Goal: Find specific page/section: Find specific page/section

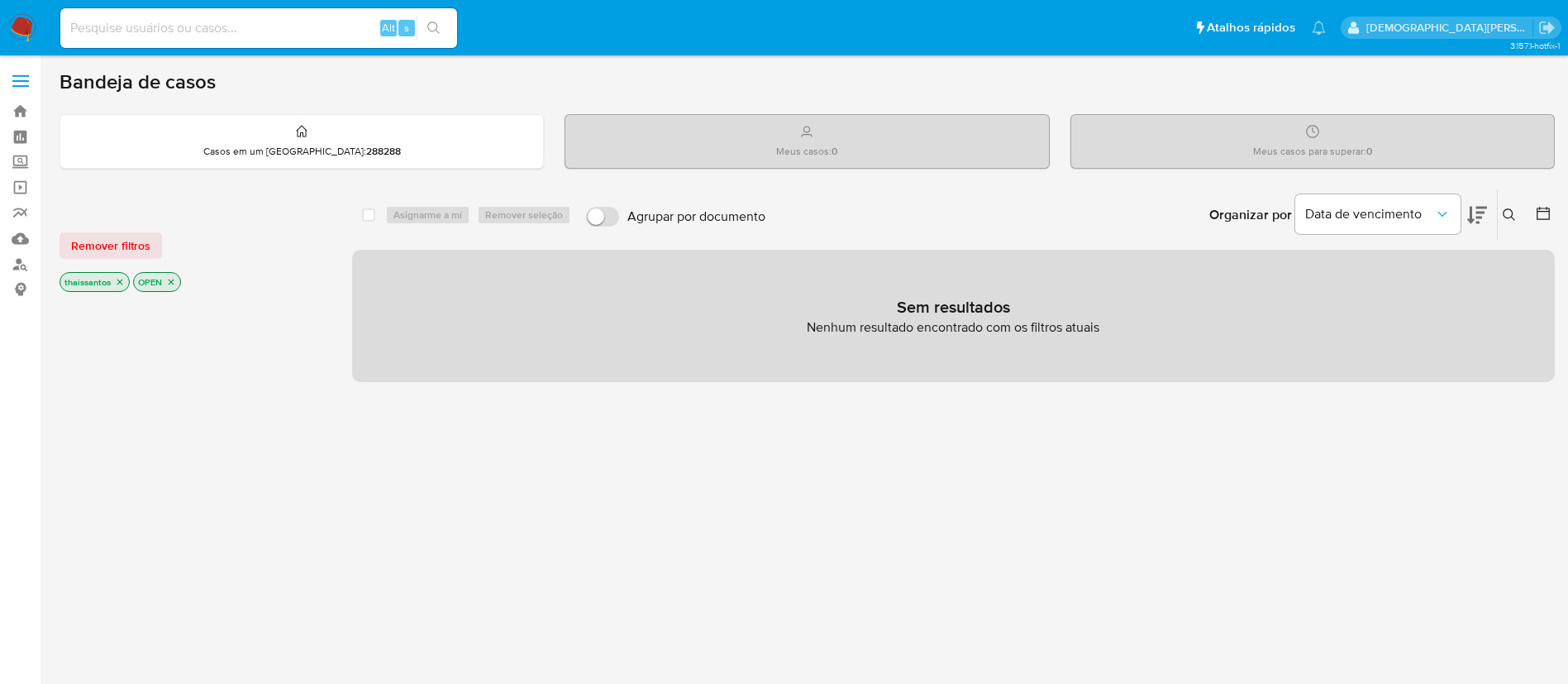
click at [119, 286] on icon "close-filter" at bounding box center [120, 282] width 10 height 10
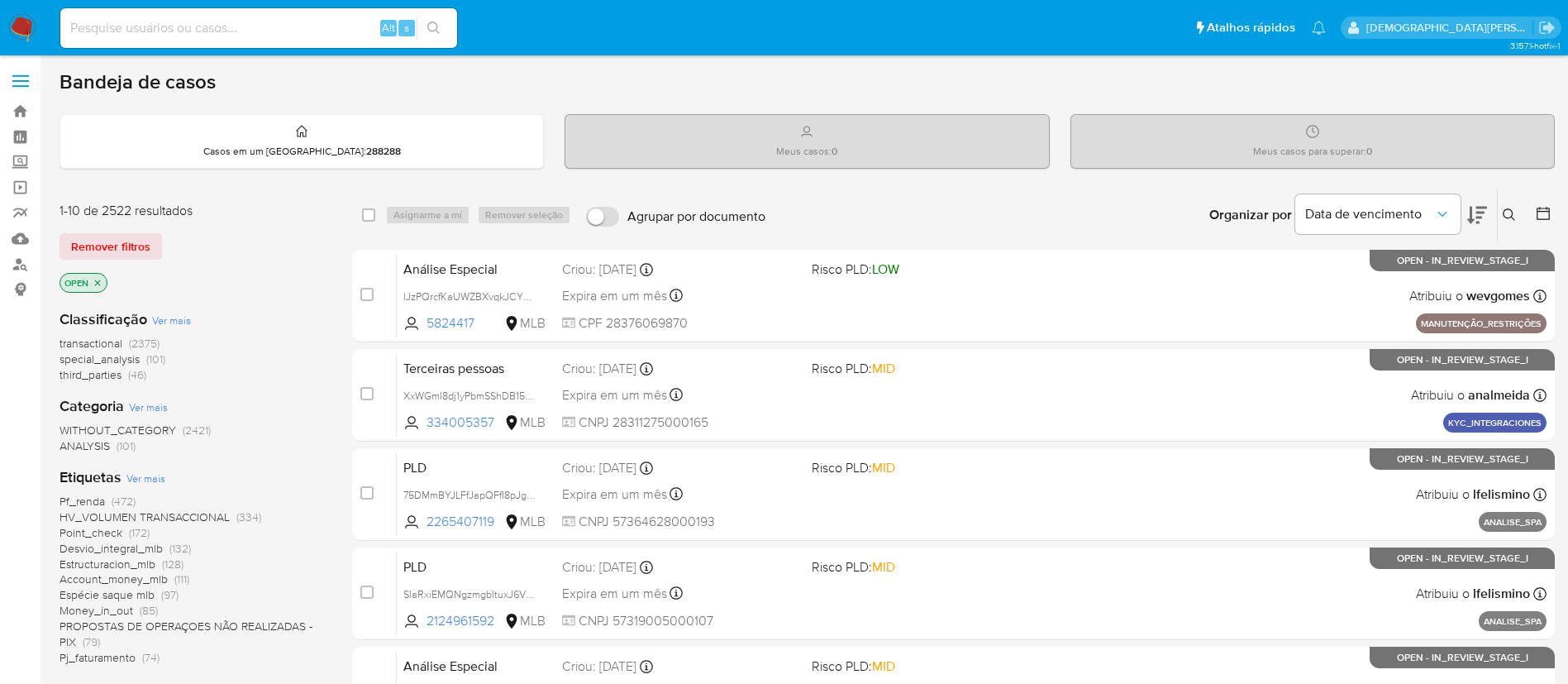
click at [312, 27] on input at bounding box center [258, 27] width 396 height 21
paste input "48728520874"
type input "48728520874"
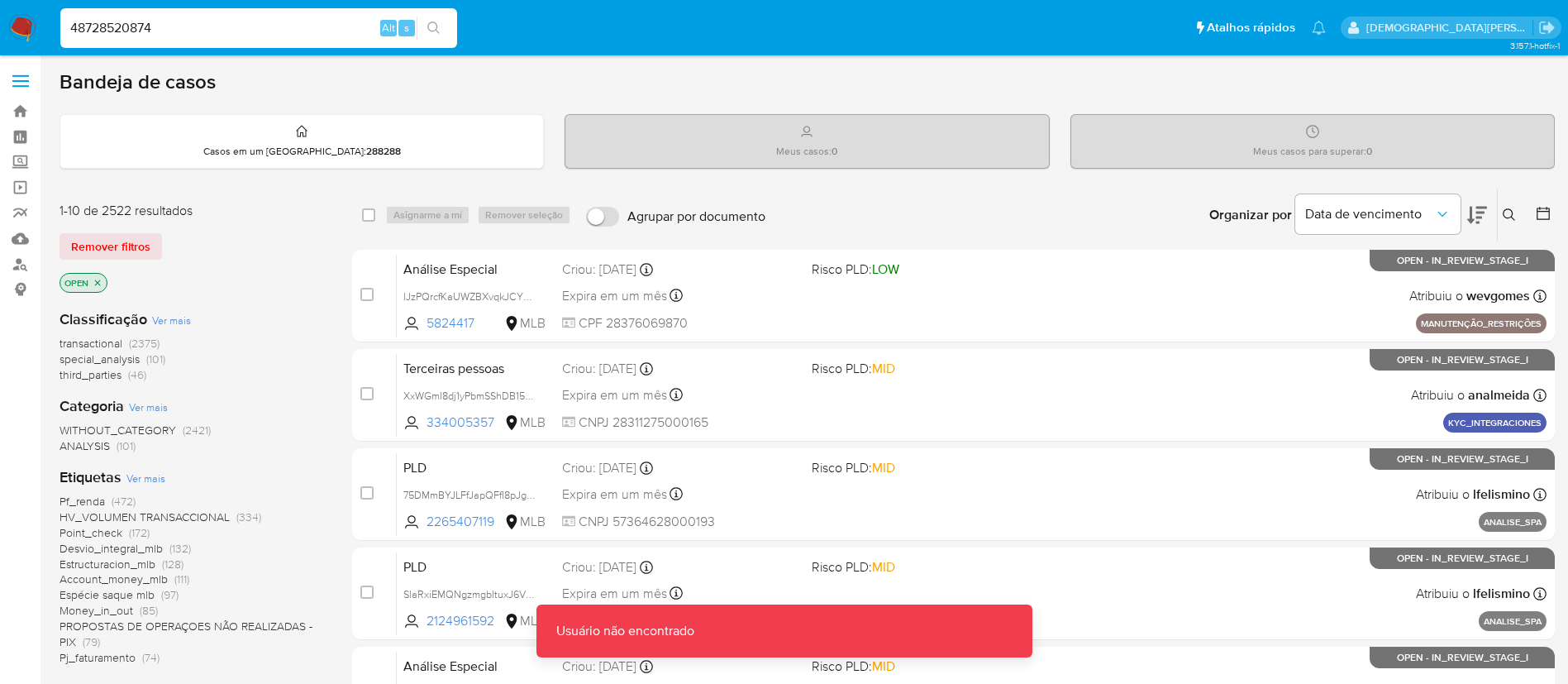
click at [312, 27] on input "48728520874" at bounding box center [258, 27] width 396 height 21
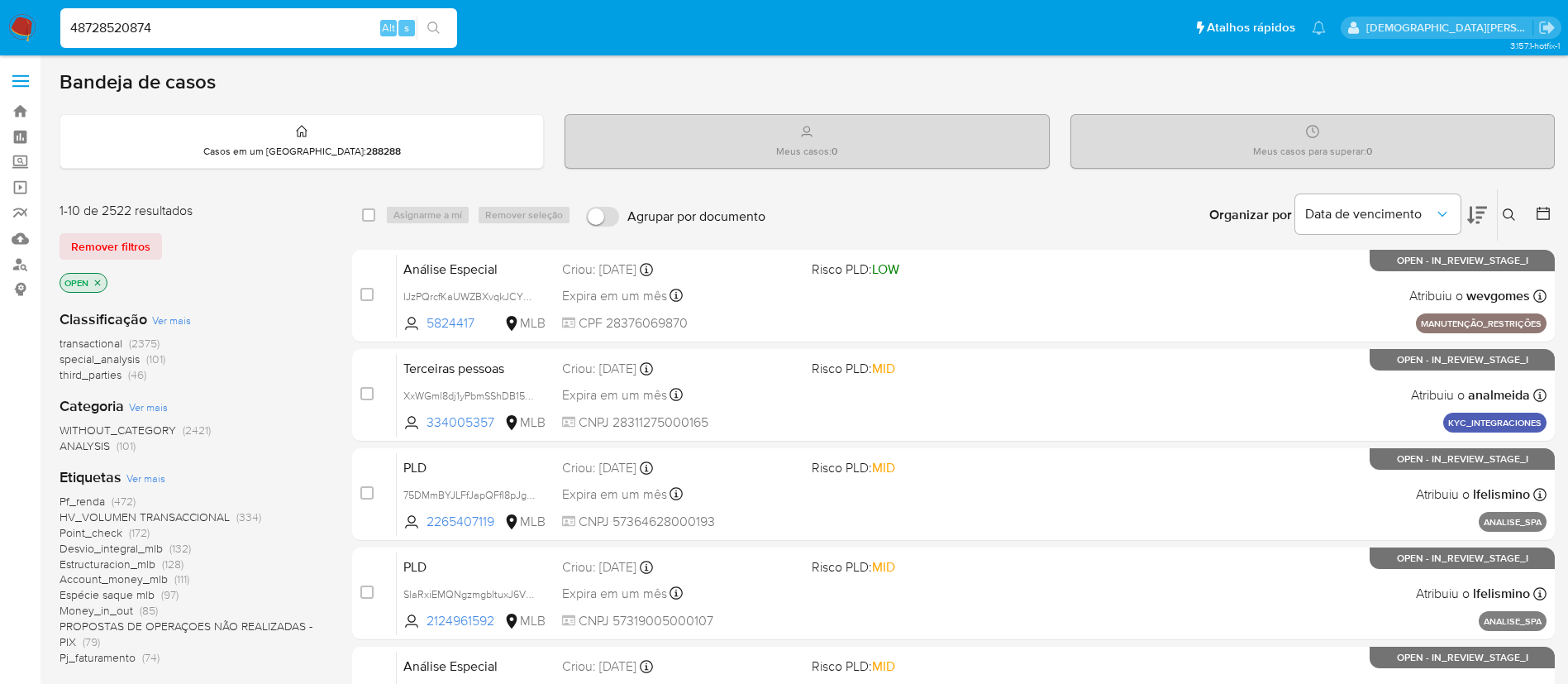
click at [185, 26] on input "48728520874" at bounding box center [258, 27] width 396 height 21
click at [13, 260] on link "Localizador de pessoas" at bounding box center [98, 265] width 197 height 26
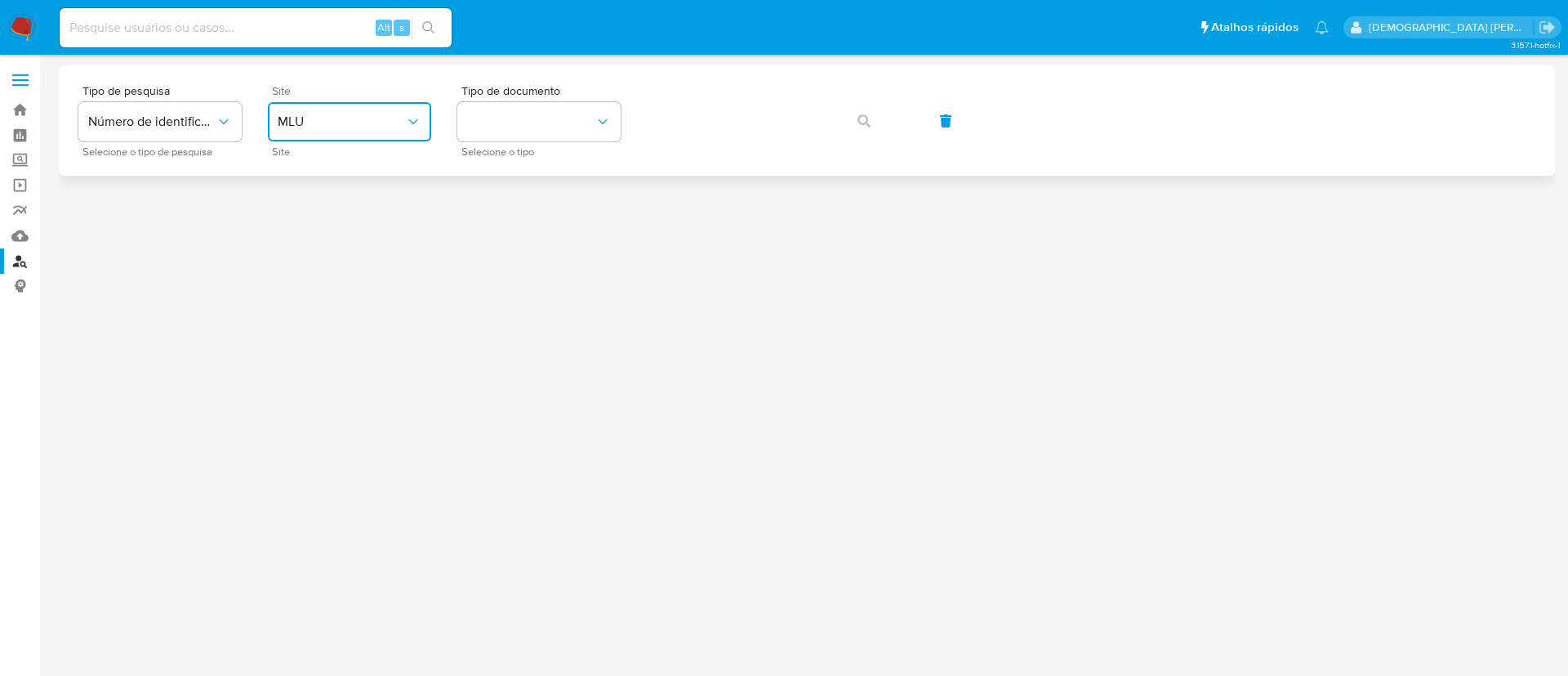
click at [368, 124] on span "MLU" at bounding box center [341, 121] width 128 height 16
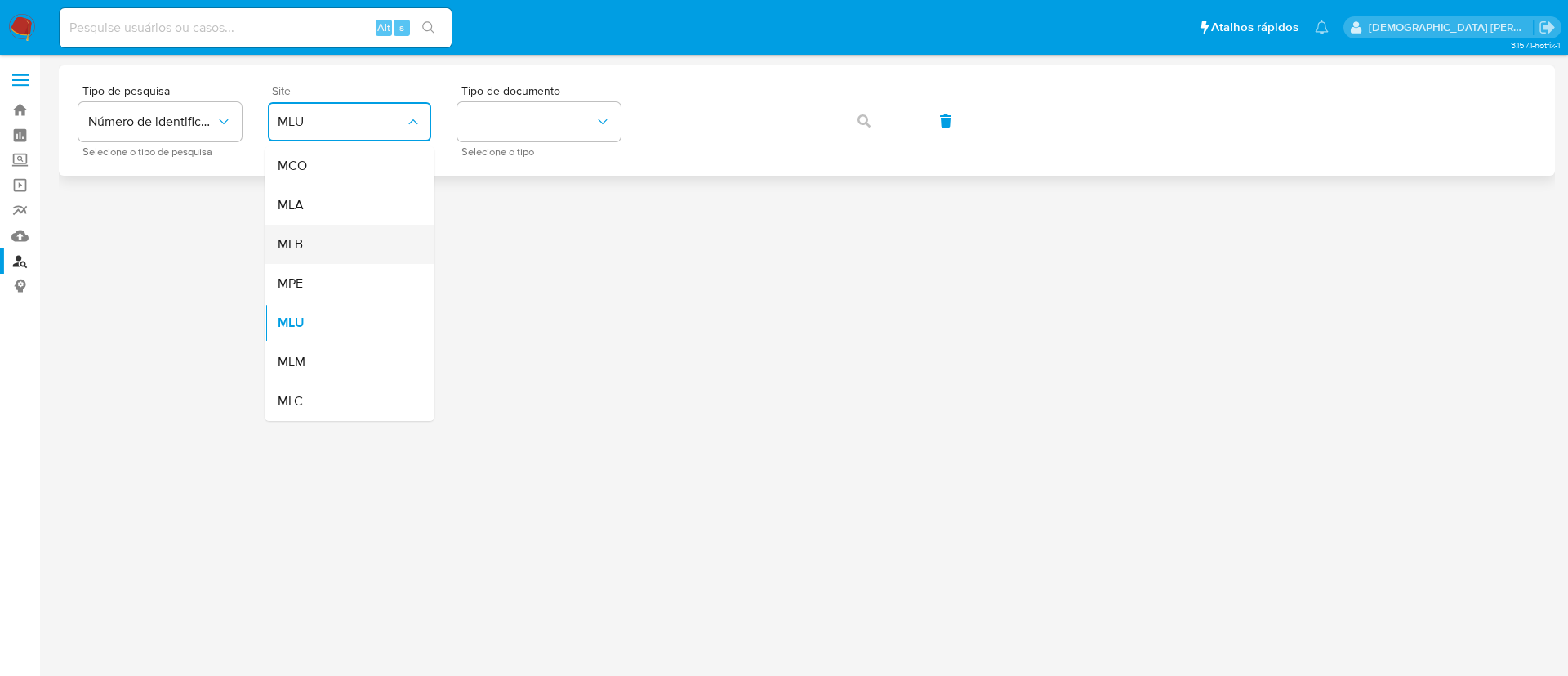
click at [341, 252] on div "MLB" at bounding box center [344, 245] width 134 height 39
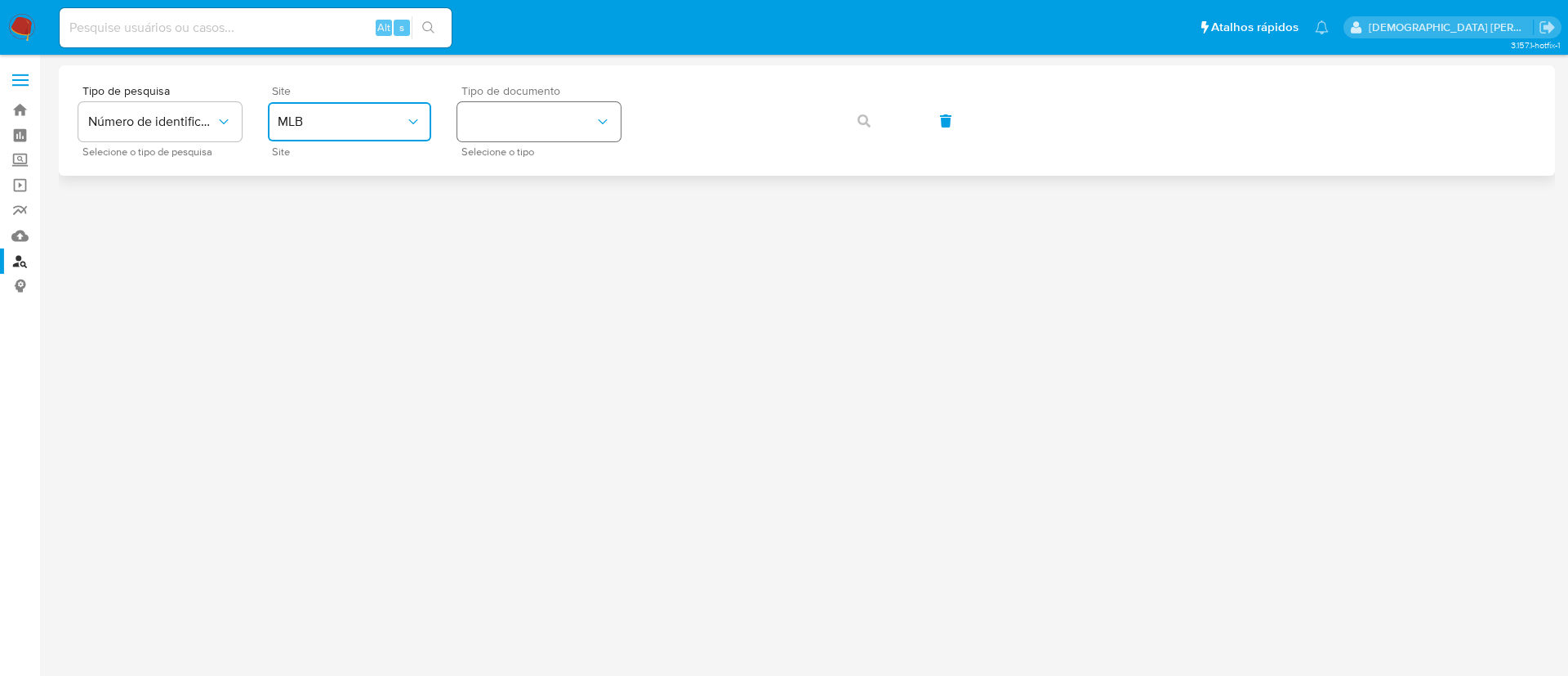
click at [487, 129] on button "identificationType" at bounding box center [539, 122] width 163 height 39
click at [522, 221] on div "CPF CPF" at bounding box center [534, 230] width 134 height 56
click at [869, 135] on span "button" at bounding box center [863, 121] width 13 height 36
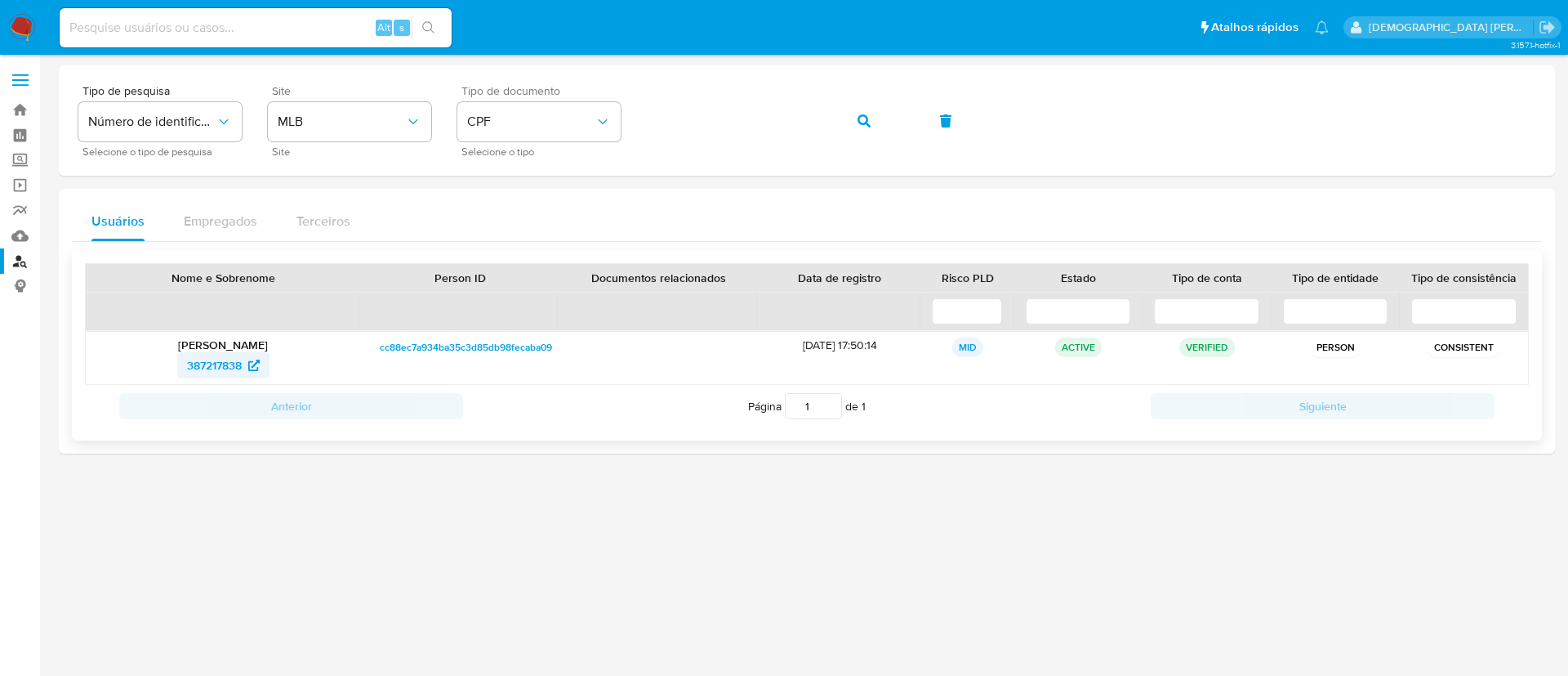
click at [206, 372] on span "387217838" at bounding box center [214, 365] width 55 height 26
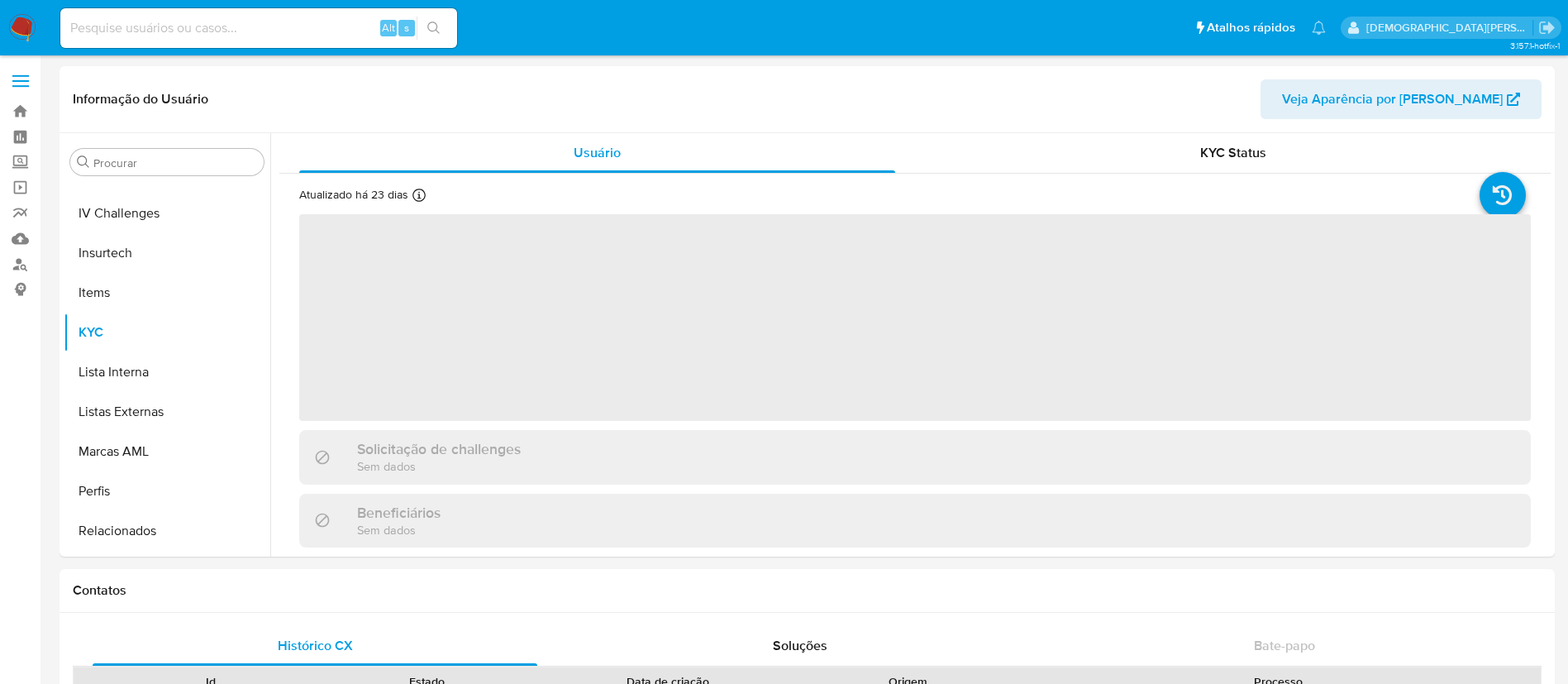
scroll to position [738, 0]
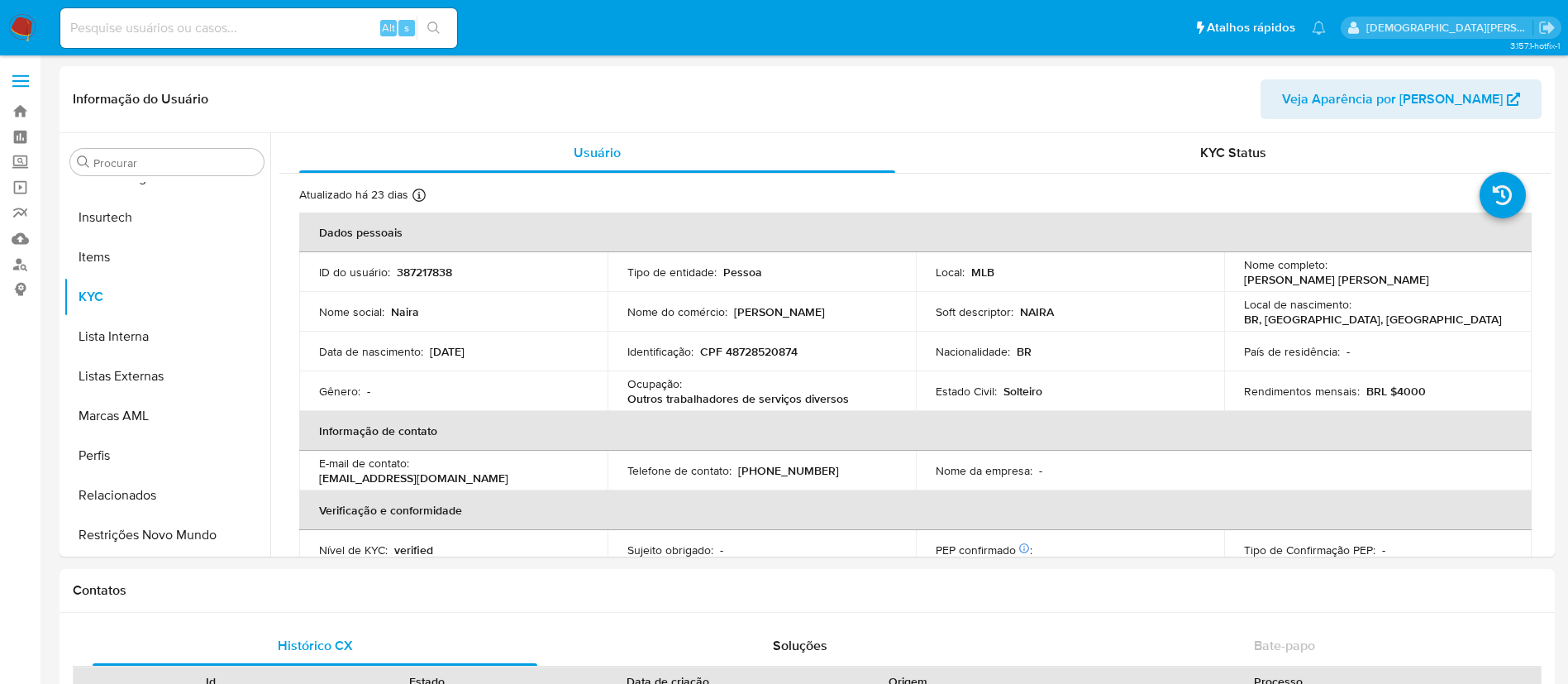
select select "10"
